Goal: Obtain resource: Download file/media

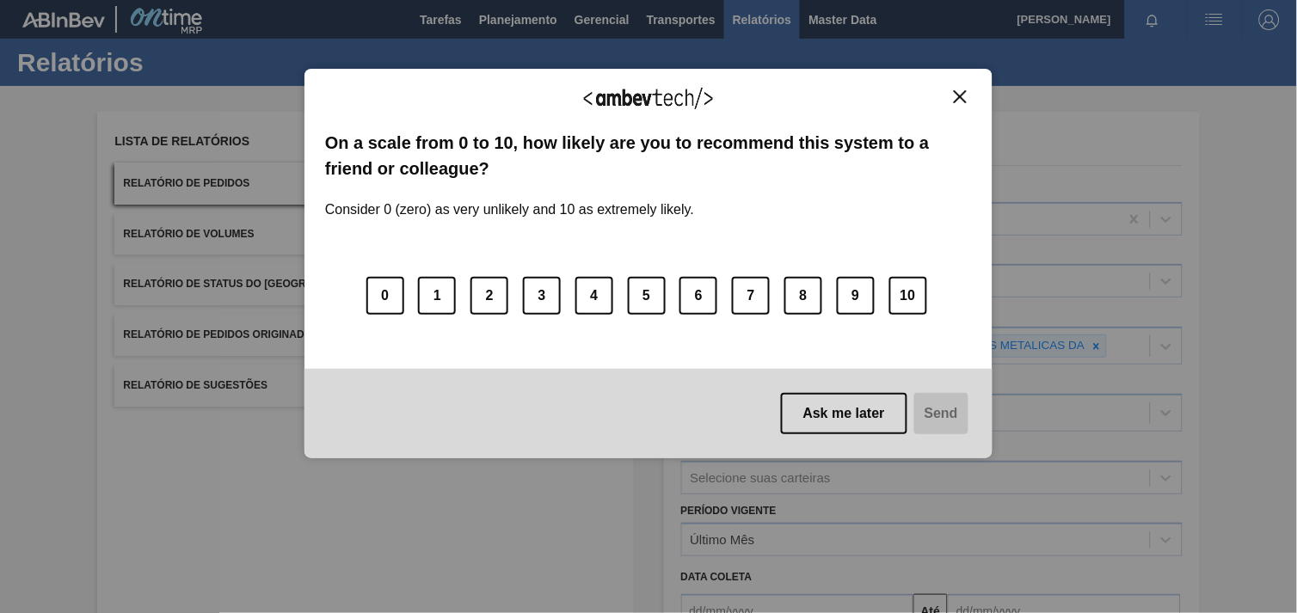
scroll to position [183, 0]
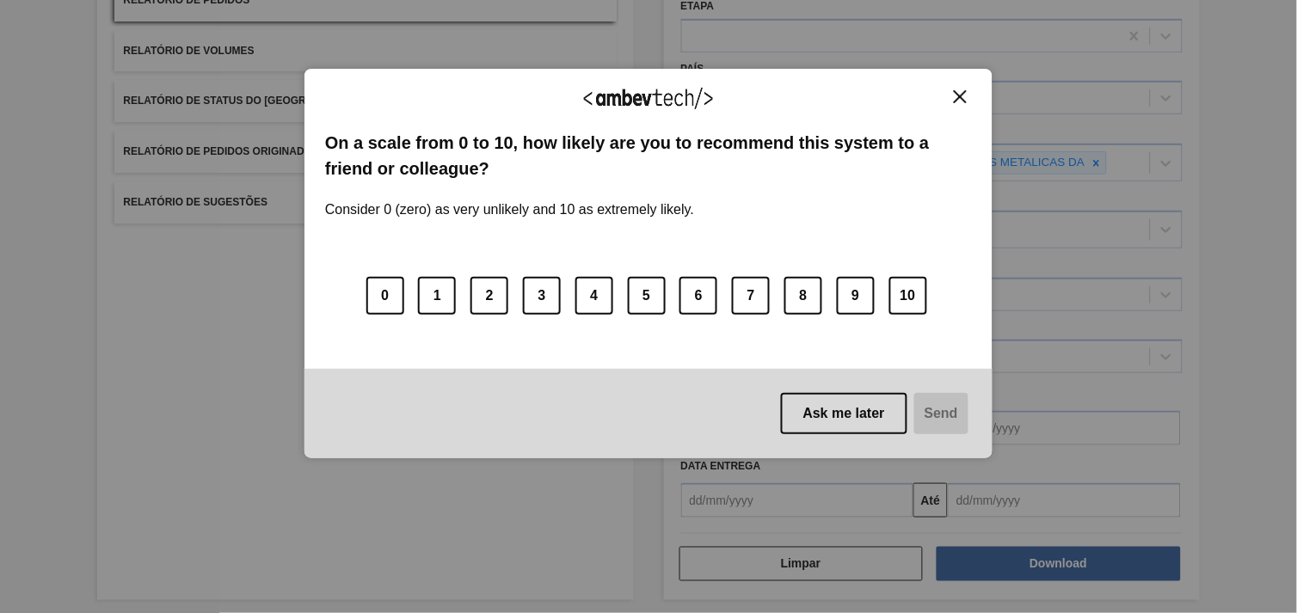
click at [968, 95] on button "Close" at bounding box center [960, 96] width 23 height 15
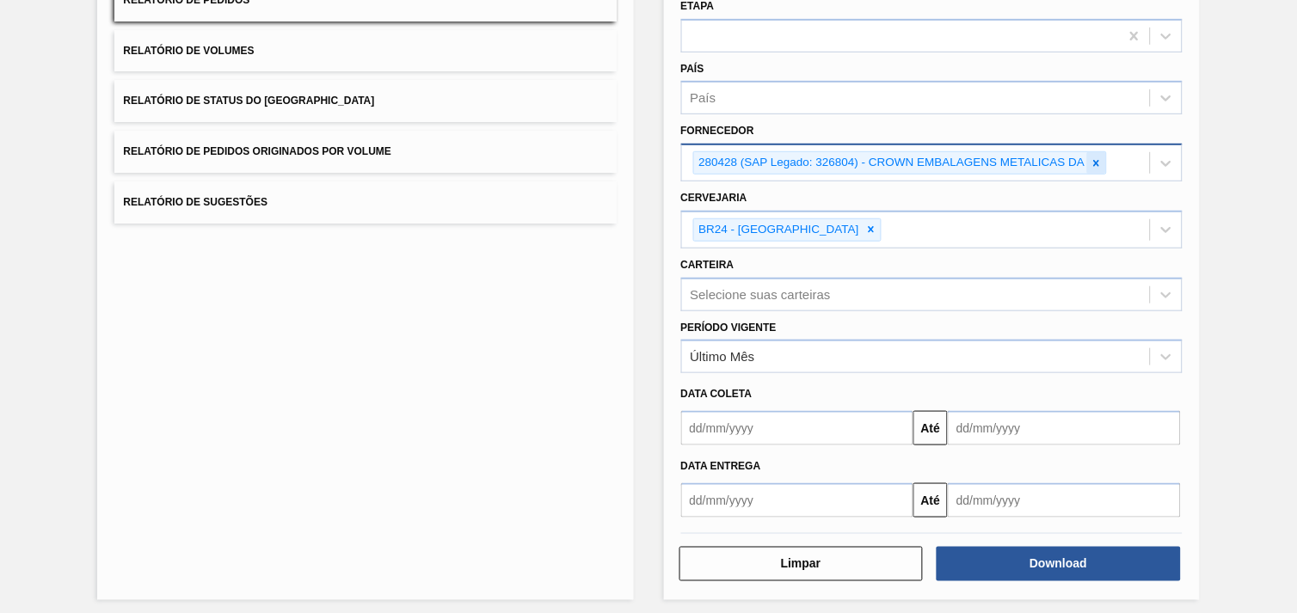
click at [1095, 157] on icon at bounding box center [1097, 163] width 12 height 12
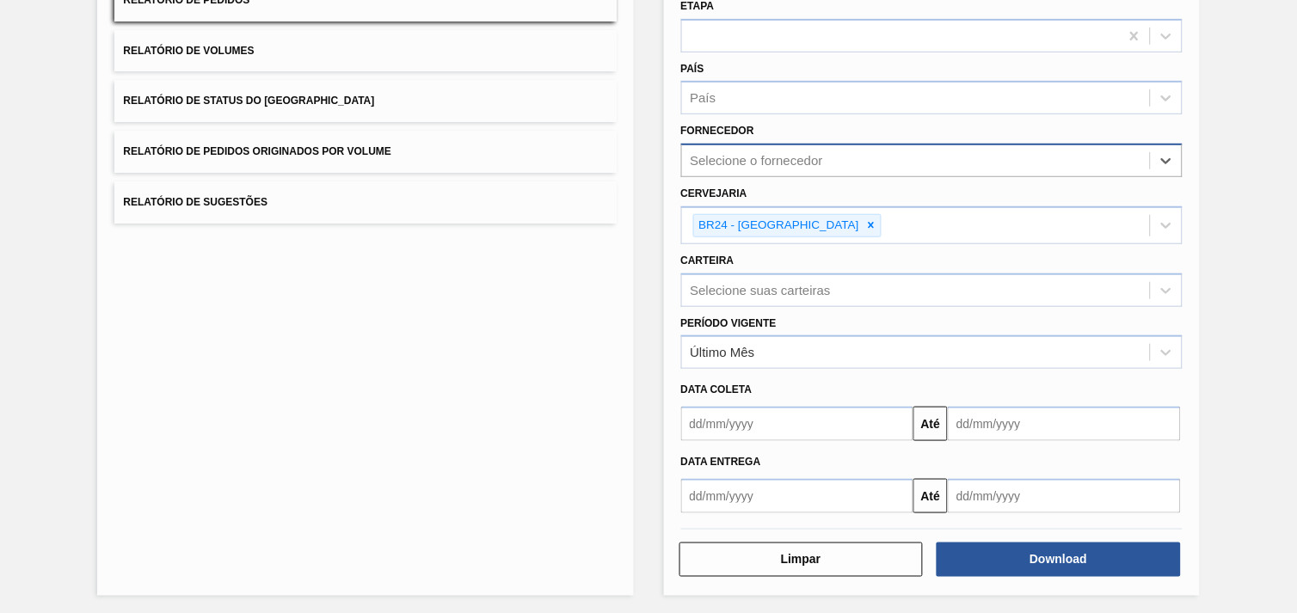
paste input "327858"
type input "327858"
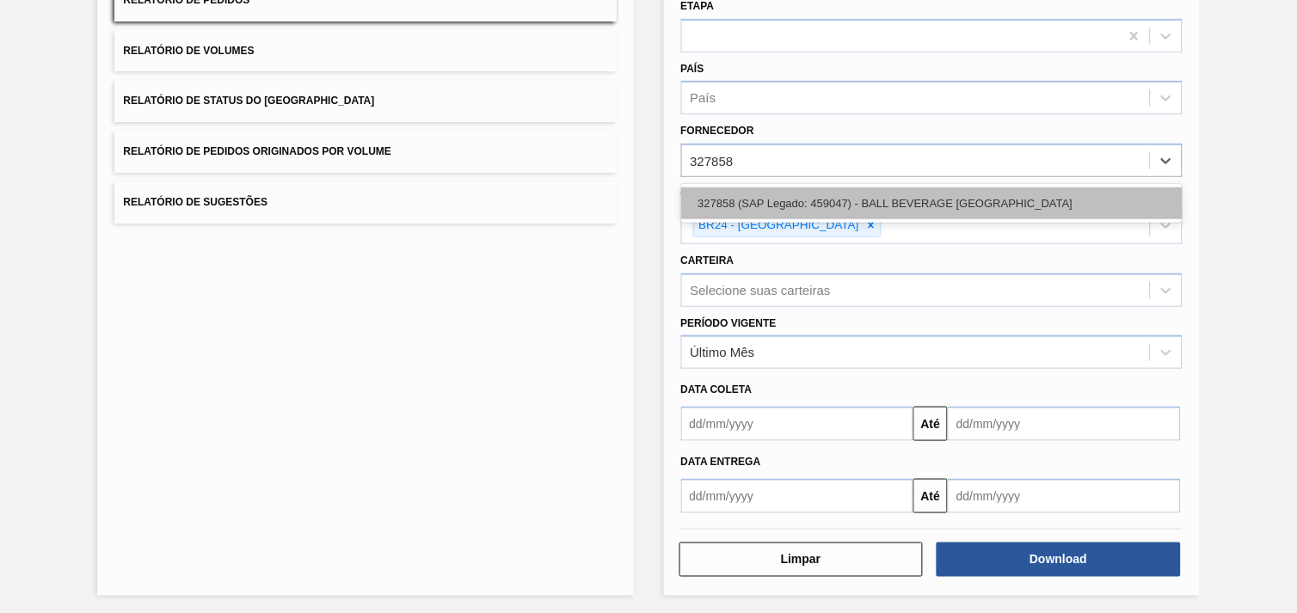
click at [864, 188] on div "327858 (SAP Legado: 459047) - BALL BEVERAGE [GEOGRAPHIC_DATA]" at bounding box center [932, 204] width 502 height 32
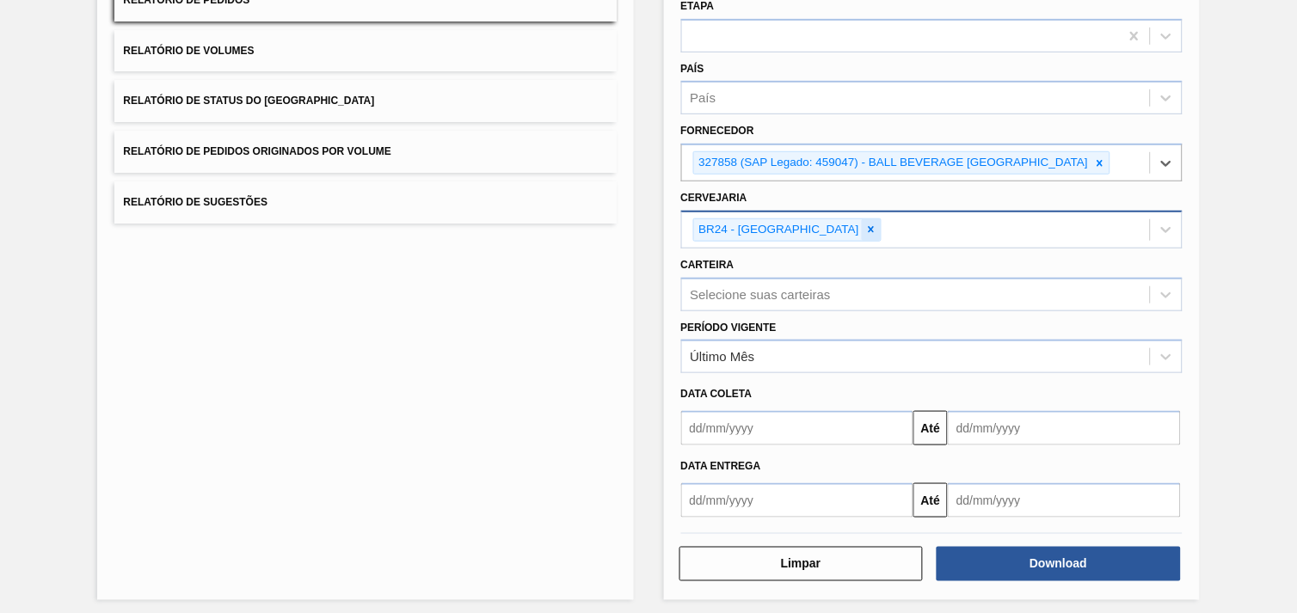
click at [862, 219] on div at bounding box center [871, 230] width 19 height 22
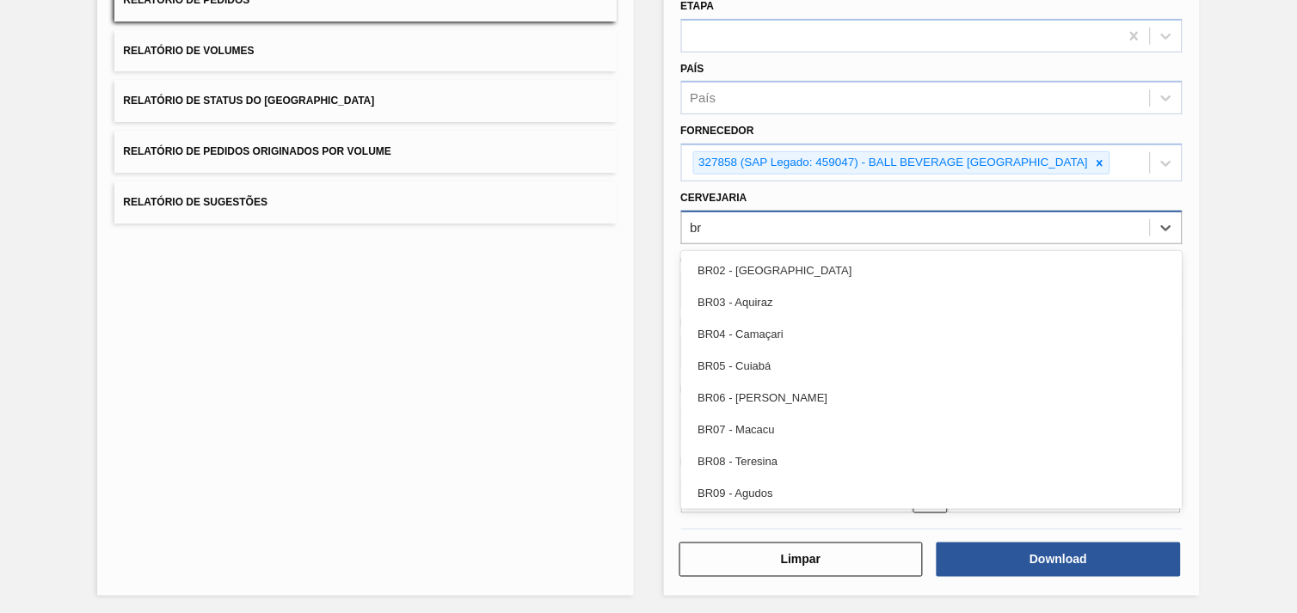
type input "br"
type input "br12"
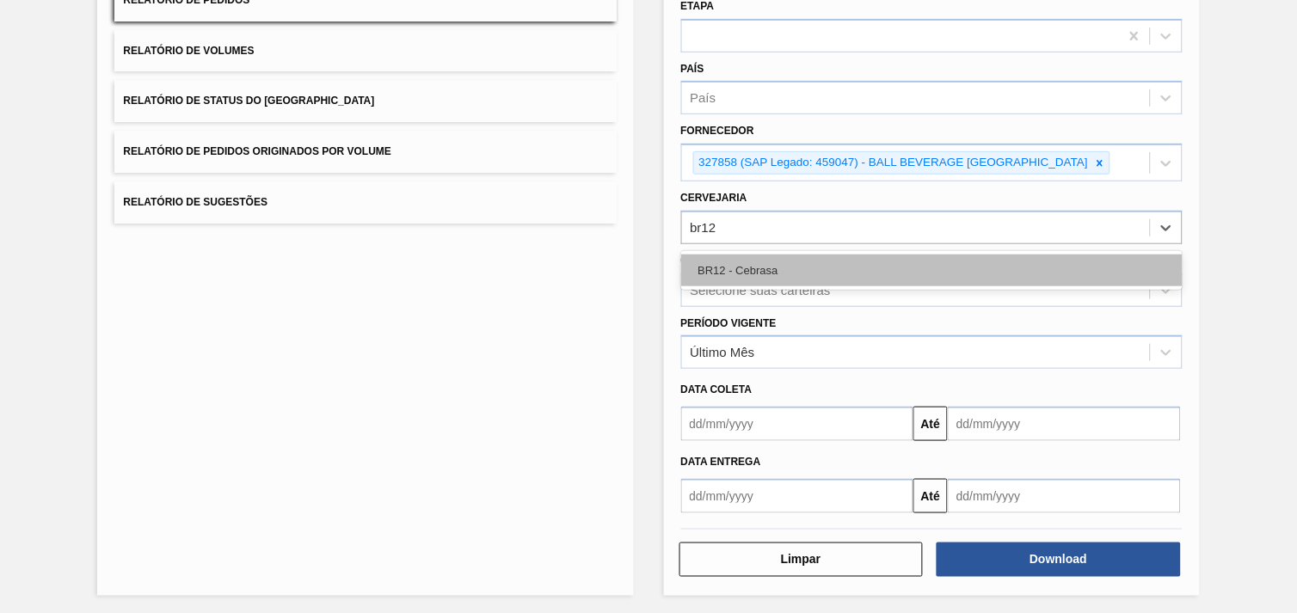
click at [760, 253] on div "BR12 - Cebrasa" at bounding box center [932, 270] width 502 height 39
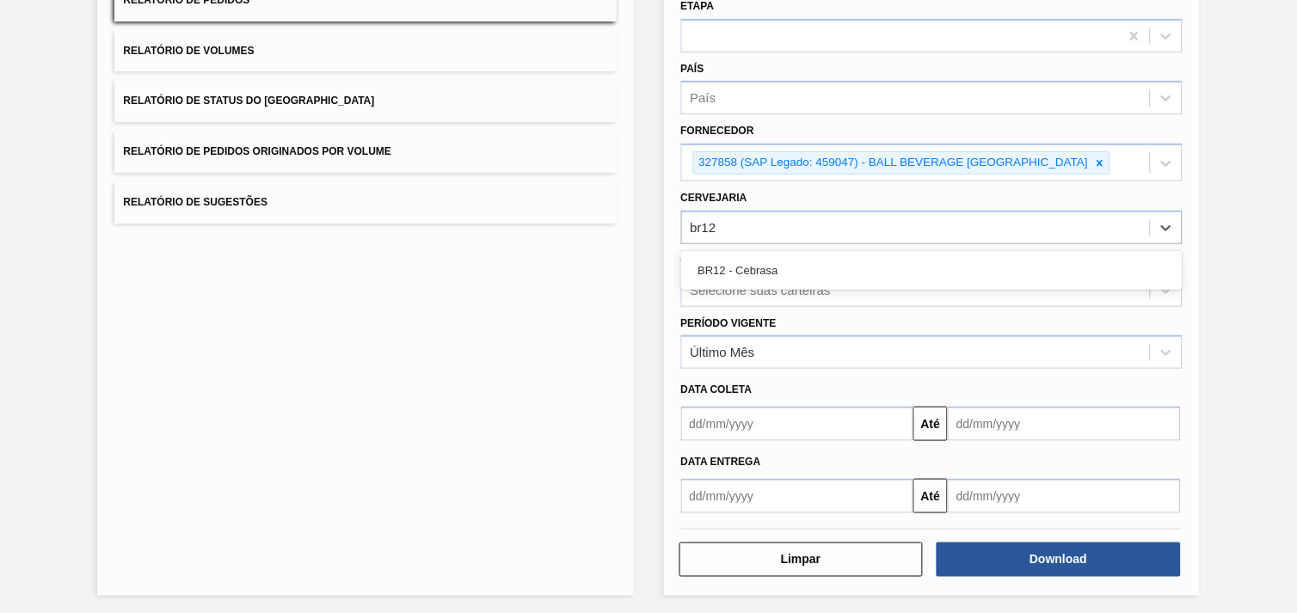
click at [766, 256] on div "BR12 - Cebrasa" at bounding box center [932, 271] width 502 height 32
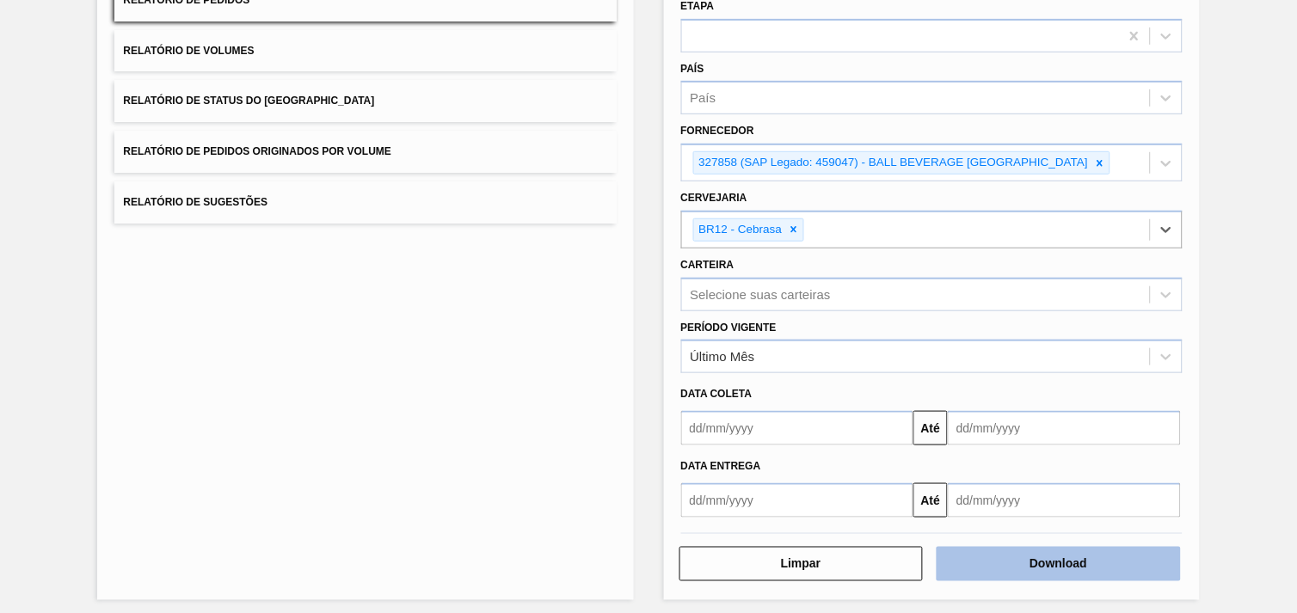
click at [1103, 562] on button "Download" at bounding box center [1059, 564] width 244 height 34
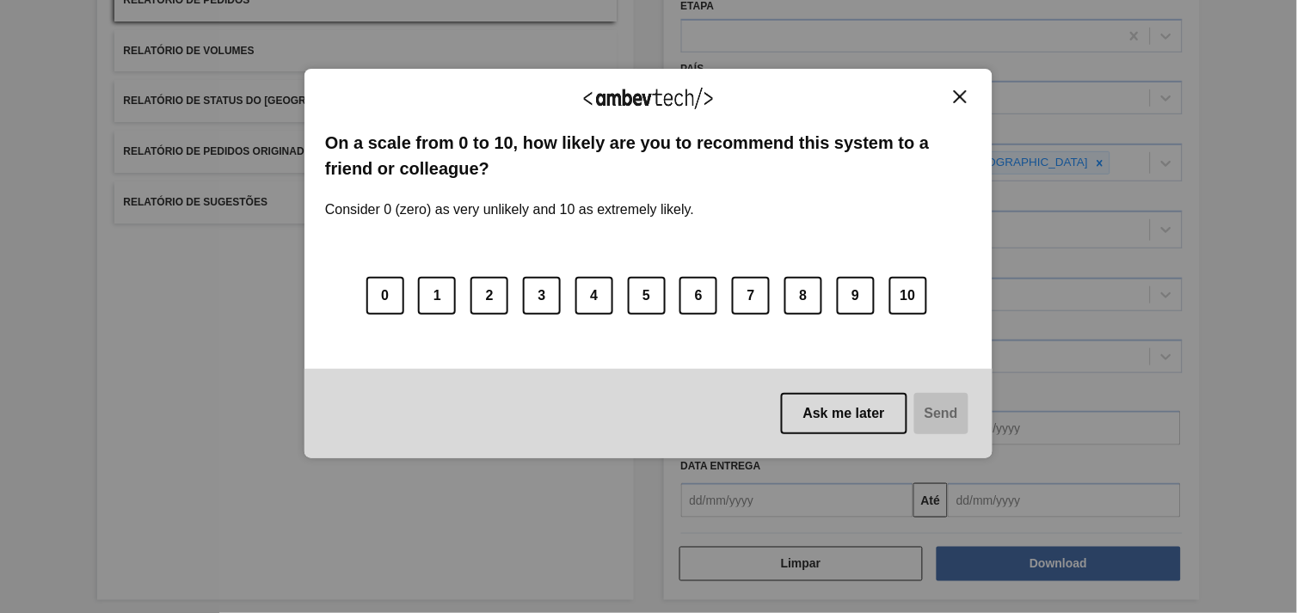
click at [959, 86] on div "We appreciate your feedback! On a scale from 0 to 10, how likely are you to rec…" at bounding box center [649, 264] width 688 height 391
click at [960, 91] on img "Close" at bounding box center [960, 96] width 13 height 13
